Goal: Navigation & Orientation: Find specific page/section

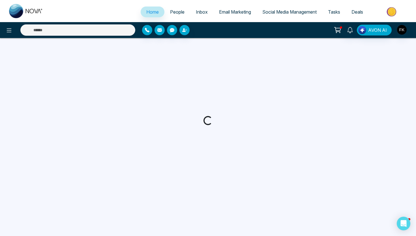
select select "*"
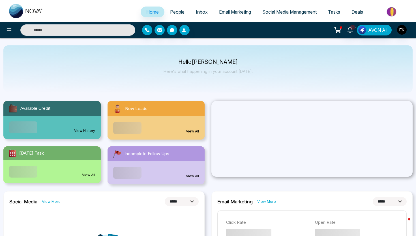
click at [178, 7] on link "People" at bounding box center [178, 12] width 26 height 11
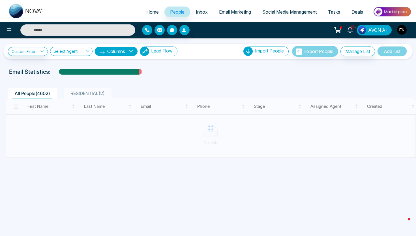
click at [165, 53] on span "Lead Flow" at bounding box center [162, 51] width 22 height 6
